Goal: Task Accomplishment & Management: Use online tool/utility

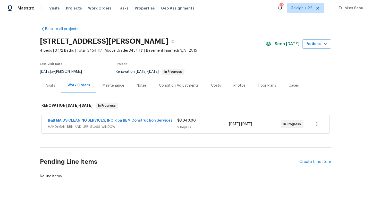
click at [93, 126] on span "HANDYMAN, BRN_AND_LRR, GLASS_WINDOW" at bounding box center [112, 126] width 129 height 5
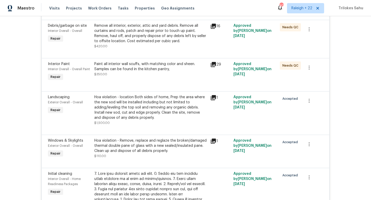
scroll to position [271, 0]
click at [147, 148] on div "Hoa violation - Remove, replace and reglaze the broken/damaged thermal double p…" at bounding box center [150, 145] width 113 height 15
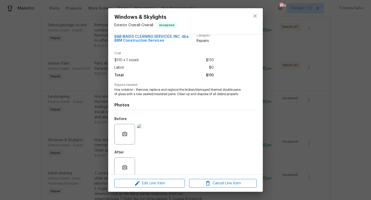
scroll to position [19, 0]
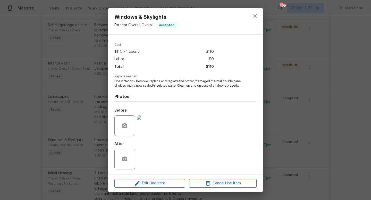
click at [147, 127] on img at bounding box center [147, 126] width 21 height 21
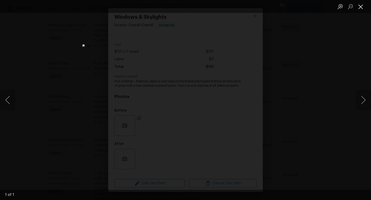
click at [362, 10] on button "Close lightbox" at bounding box center [361, 6] width 10 height 9
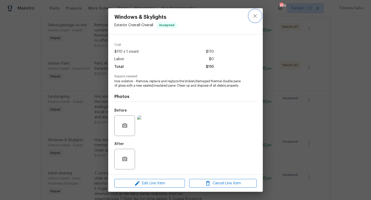
click at [254, 17] on icon "close" at bounding box center [255, 16] width 6 height 6
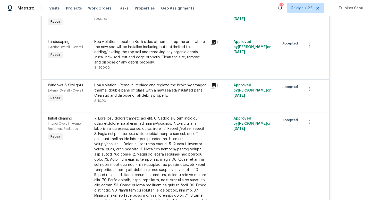
scroll to position [311, 0]
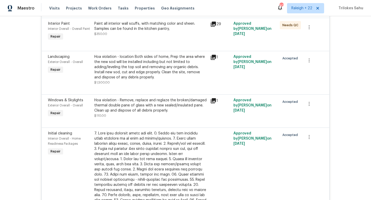
click at [137, 76] on div "Hoa violation - location Both sides of home, Prep the area where the new sod wi…" at bounding box center [150, 67] width 113 height 26
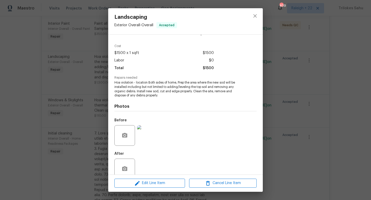
scroll to position [19, 0]
click at [156, 133] on img at bounding box center [147, 134] width 21 height 21
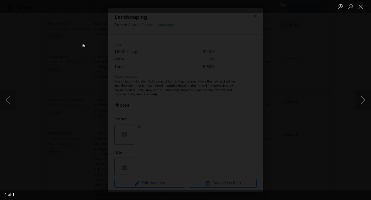
click at [364, 102] on button "Next image" at bounding box center [363, 100] width 15 height 21
click at [360, 6] on button "Close lightbox" at bounding box center [361, 6] width 10 height 9
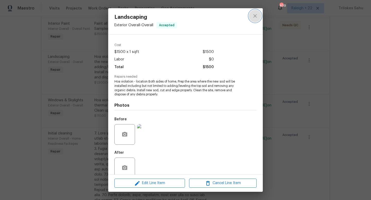
click at [259, 14] on button "close" at bounding box center [255, 16] width 12 height 12
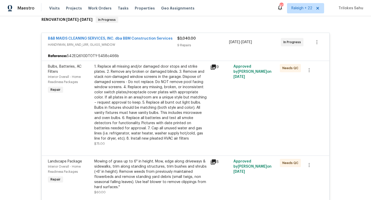
scroll to position [0, 0]
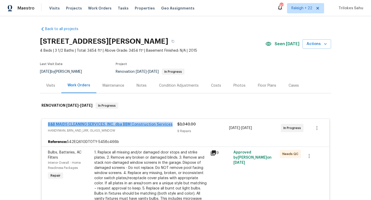
drag, startPoint x: 174, startPoint y: 124, endPoint x: 48, endPoint y: 124, distance: 125.2
click at [48, 124] on div "B&B MAIDS CLEANING SERVICES, INC. dba BBM Construction Services" at bounding box center [112, 125] width 129 height 6
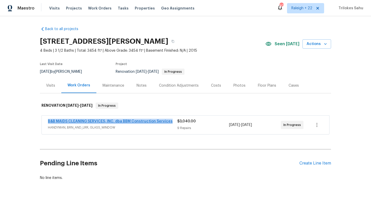
copy link "B&B MAIDS CLEANING SERVICES, INC. dba BBM Construction Services"
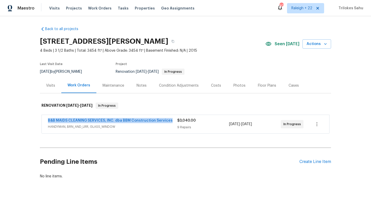
copy link "B&B MAIDS CLEANING SERVICES, INC. dba BBM Construction Services"
